Goal: Navigation & Orientation: Go to known website

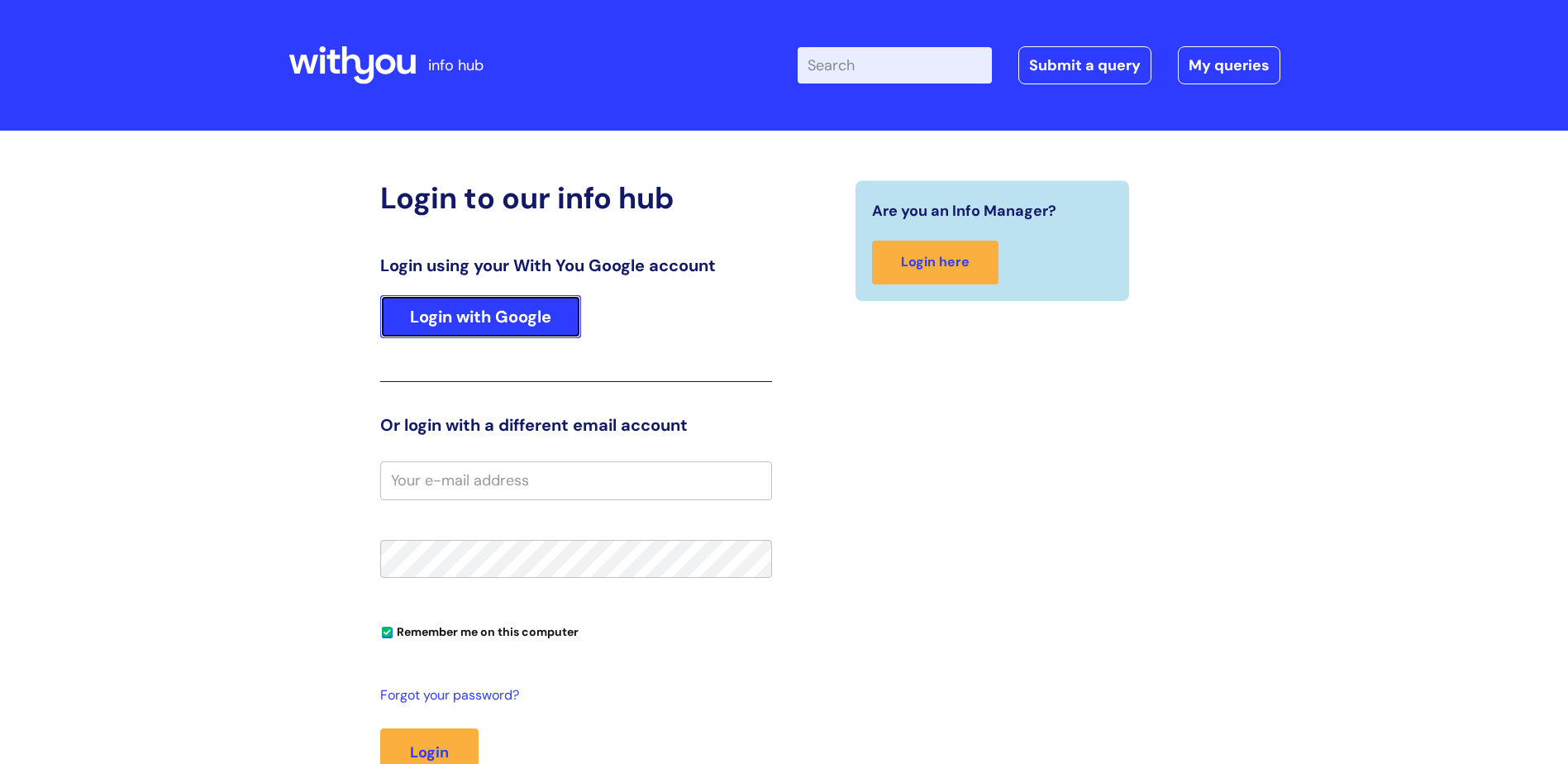
click at [483, 323] on link "Login with Google" at bounding box center [480, 317] width 201 height 43
click at [453, 327] on link "Login with Google" at bounding box center [480, 317] width 201 height 43
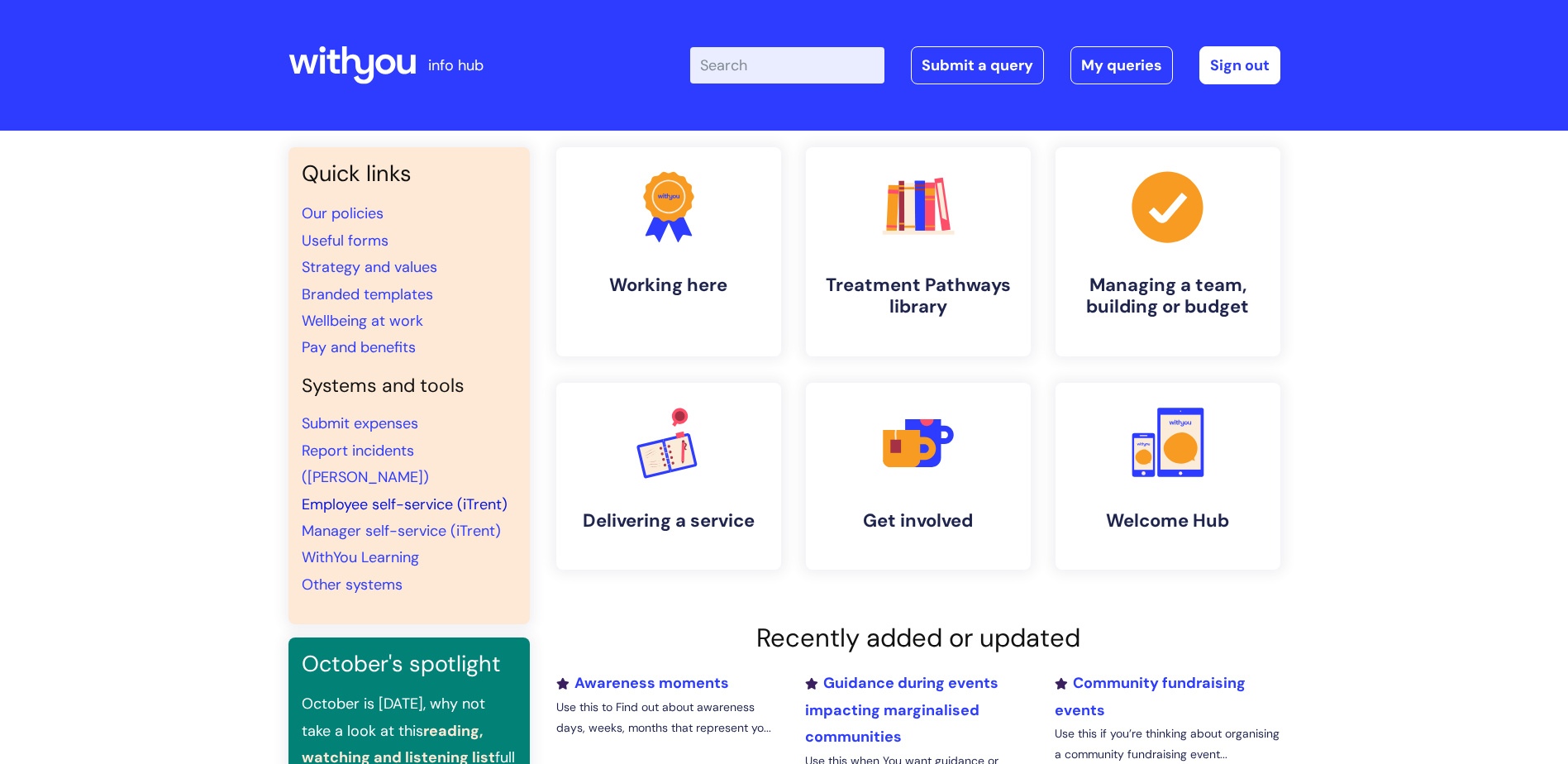
click at [393, 494] on link "Employee self-service (iTrent)" at bounding box center [405, 504] width 206 height 20
